Goal: Navigation & Orientation: Find specific page/section

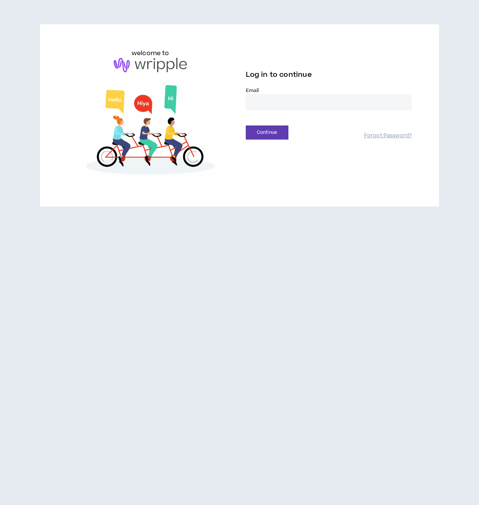
click at [302, 101] on input "email" at bounding box center [329, 102] width 166 height 16
type input "**********"
click at [282, 132] on button "Continue" at bounding box center [267, 132] width 43 height 14
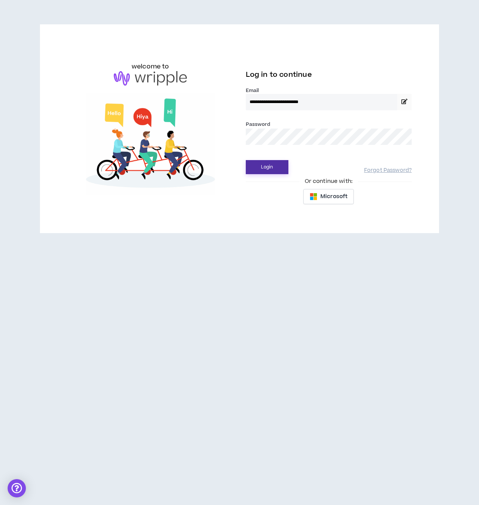
click at [269, 163] on button "Login" at bounding box center [267, 167] width 43 height 14
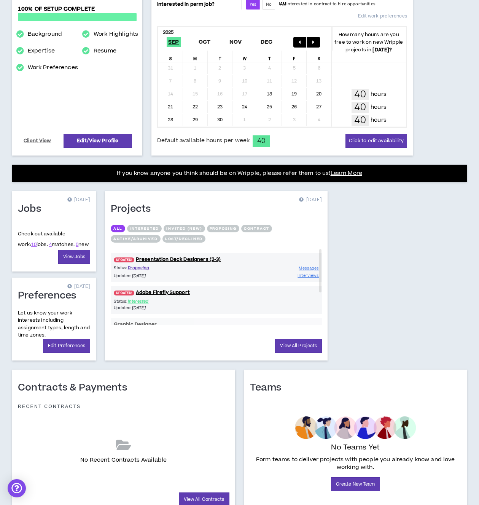
scroll to position [149, 0]
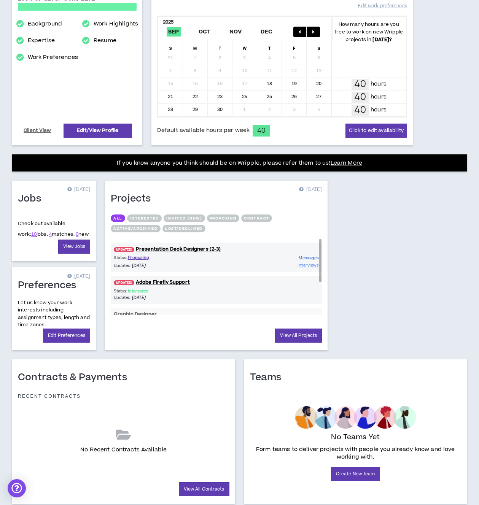
click at [309, 258] on span "Messages" at bounding box center [309, 258] width 20 height 6
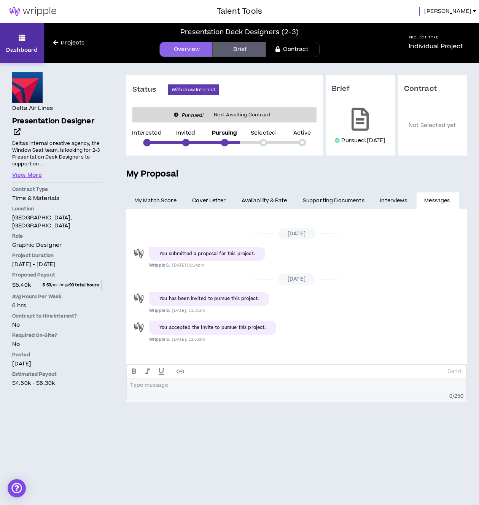
click at [22, 36] on icon at bounding box center [22, 37] width 7 height 11
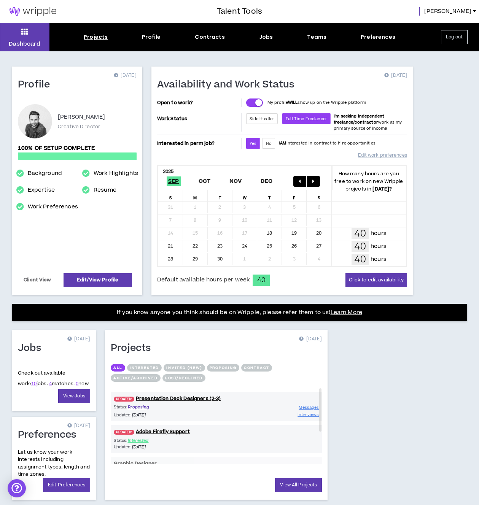
click at [105, 38] on div "Projects" at bounding box center [96, 37] width 24 height 8
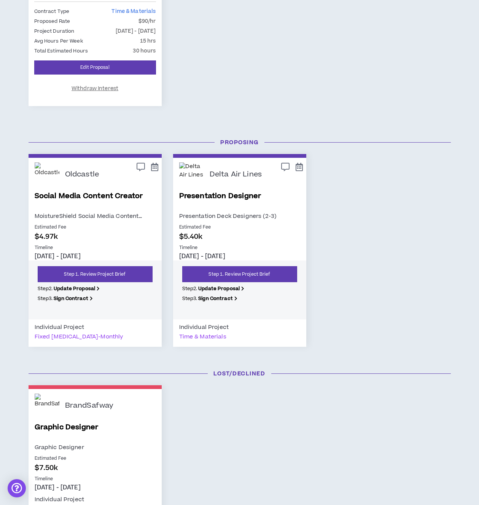
scroll to position [270, 0]
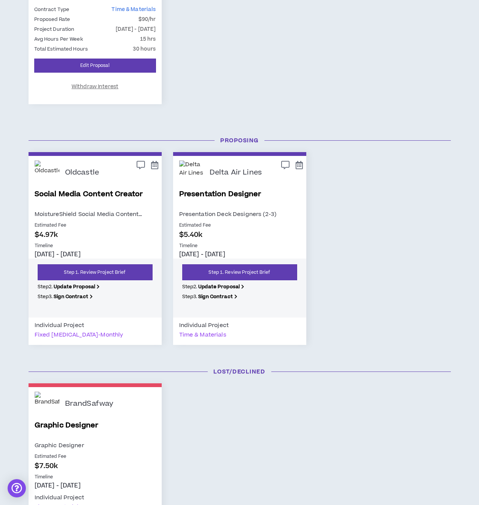
click at [128, 231] on p "$4.97k" at bounding box center [95, 235] width 121 height 10
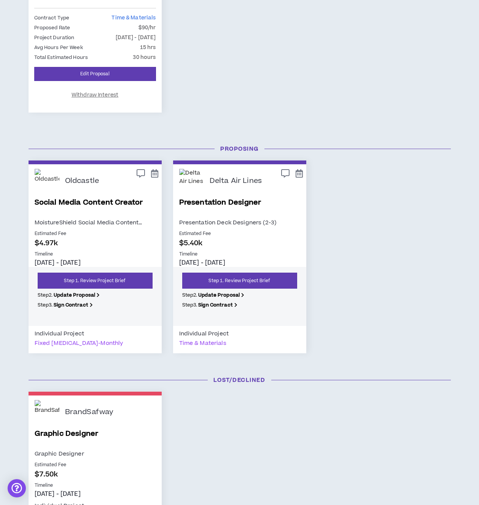
scroll to position [235, 0]
